Goal: Task Accomplishment & Management: Manage account settings

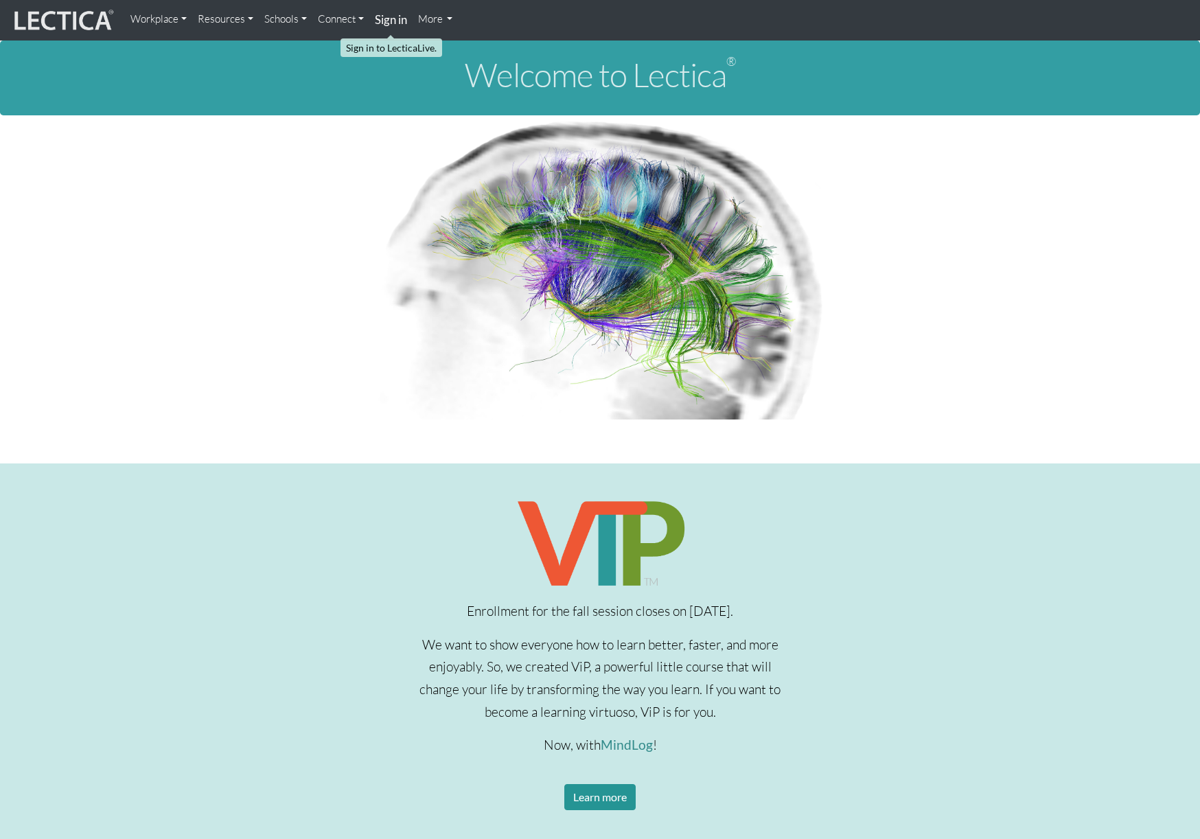
click at [395, 23] on strong "Sign in" at bounding box center [391, 19] width 32 height 14
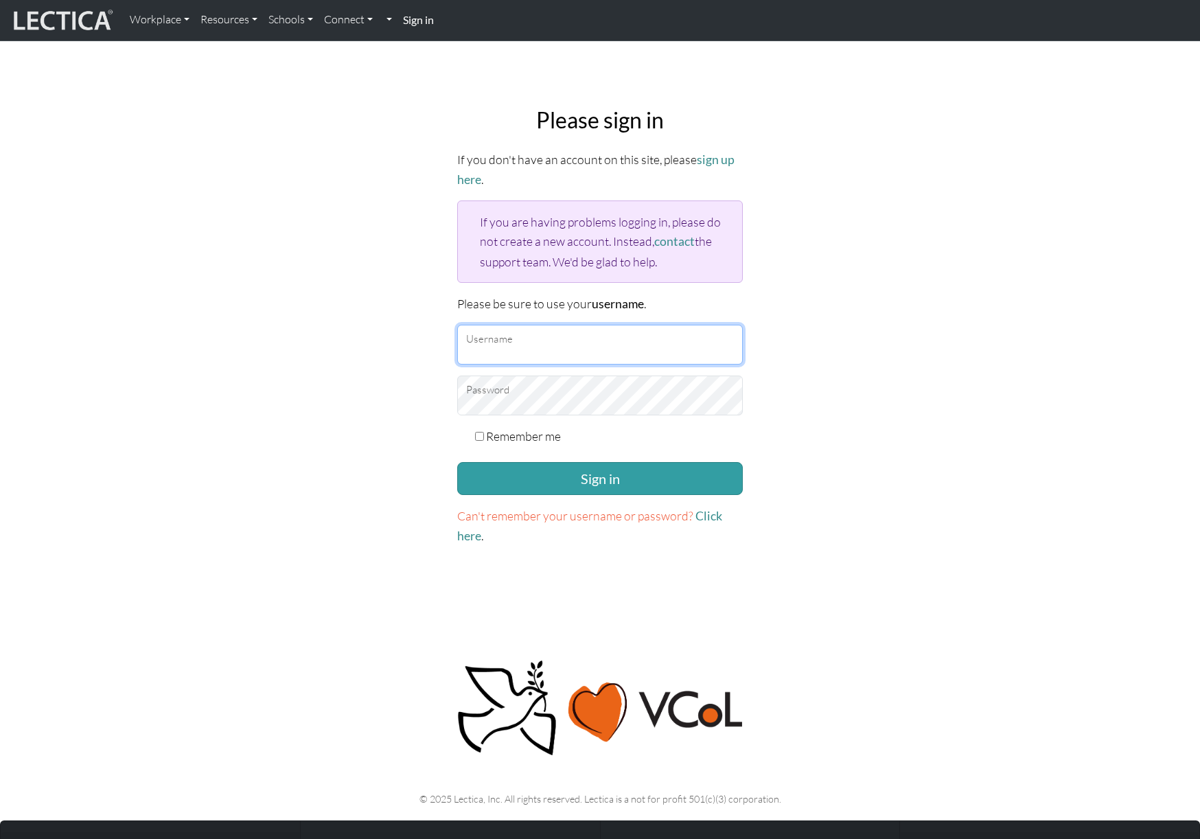
click at [504, 349] on input "Username" at bounding box center [599, 345] width 285 height 40
type input "amcorreia"
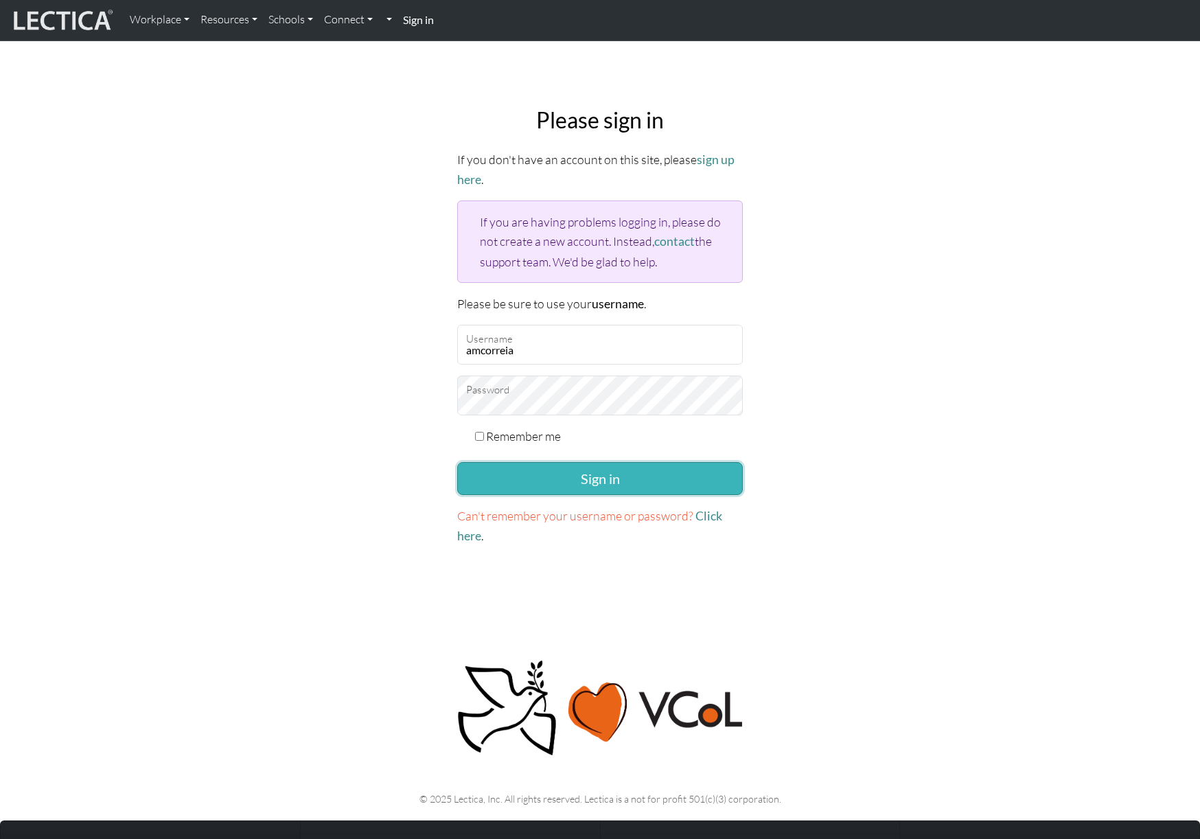
click at [560, 476] on button "Sign in" at bounding box center [599, 478] width 285 height 33
